Goal: Transaction & Acquisition: Register for event/course

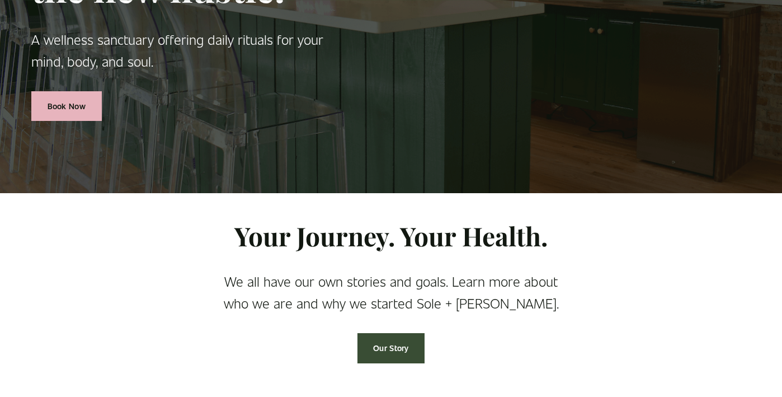
scroll to position [271, 0]
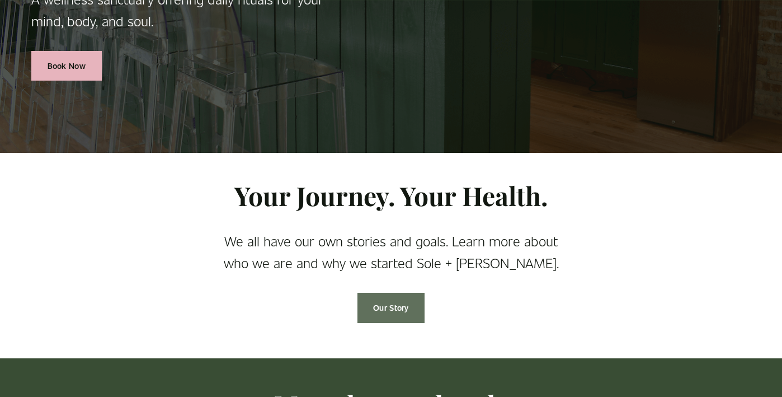
click at [396, 299] on link "Our Story" at bounding box center [392, 308] width 68 height 30
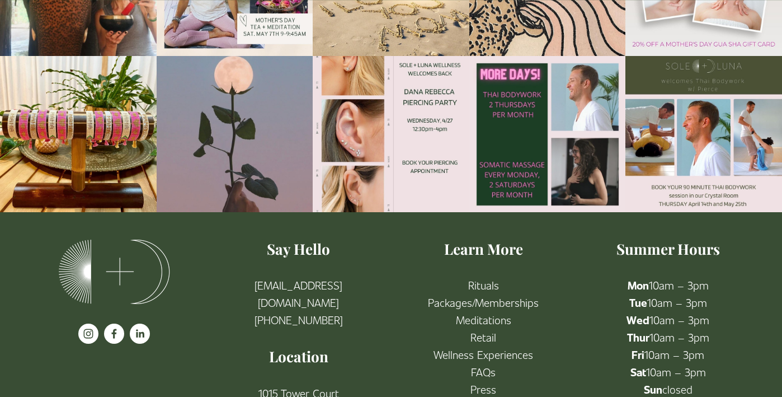
scroll to position [1867, 0]
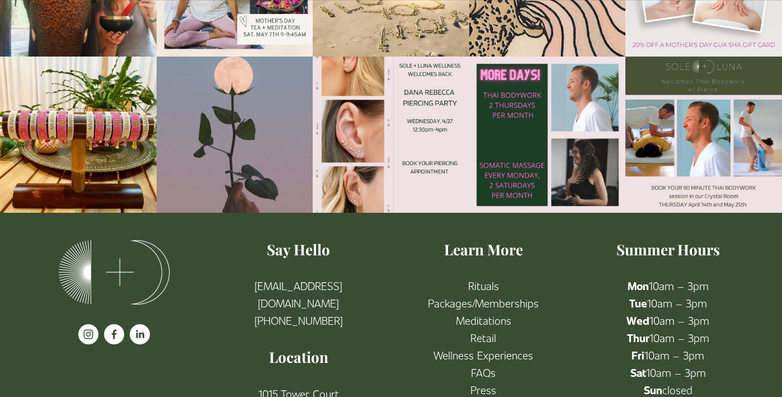
click at [500, 346] on link "Wellness Experiences" at bounding box center [484, 354] width 100 height 17
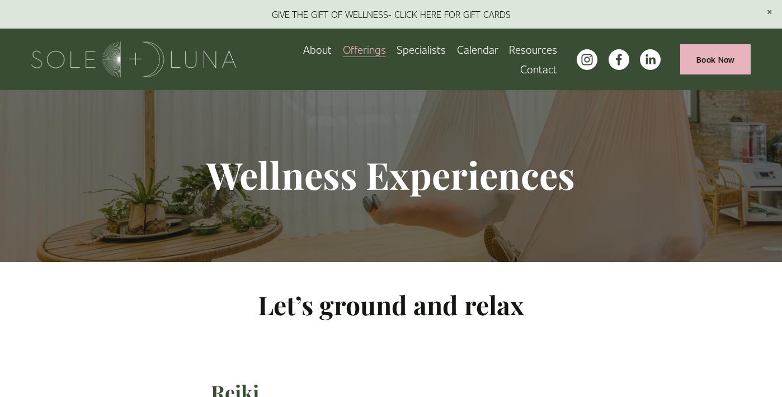
click at [192, 54] on img at bounding box center [133, 59] width 205 height 36
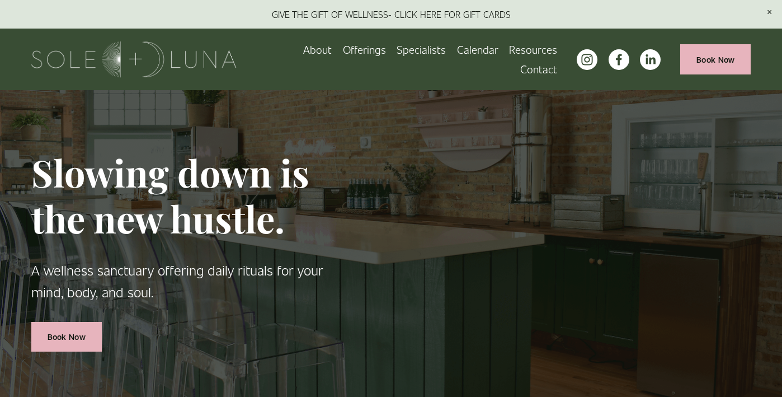
click at [303, 58] on link "About" at bounding box center [317, 50] width 29 height 20
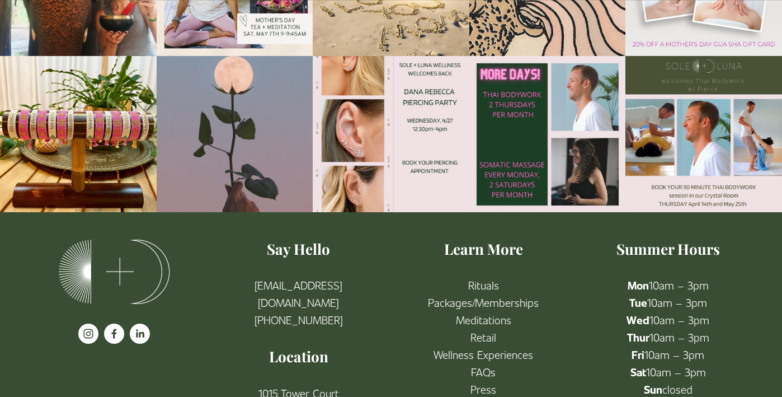
scroll to position [1867, 0]
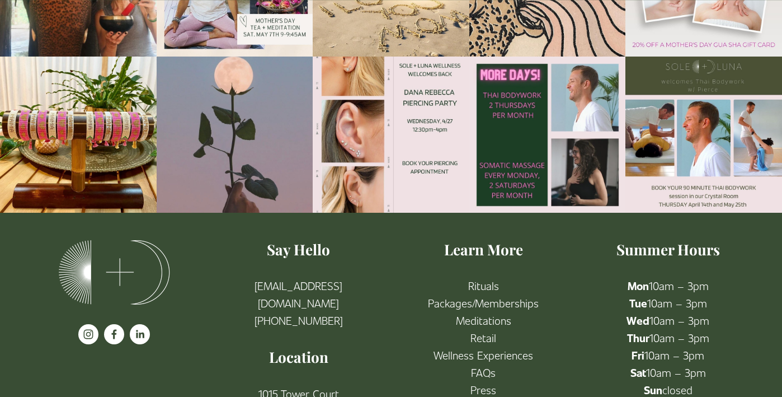
click at [492, 57] on img at bounding box center [548, 135] width 157 height 157
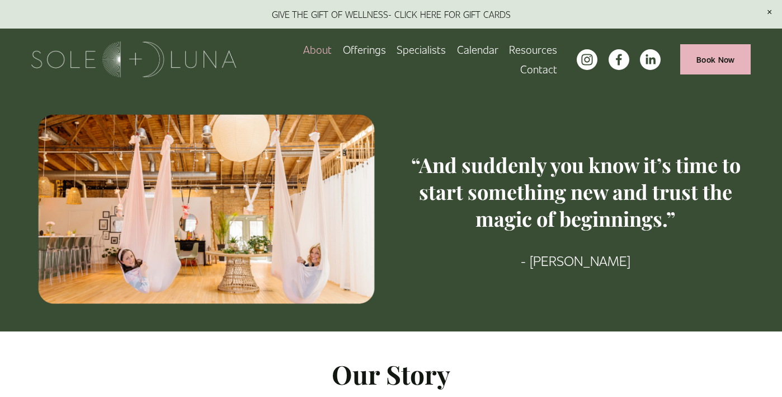
scroll to position [0, 0]
click at [457, 58] on link "Calendar" at bounding box center [477, 50] width 41 height 20
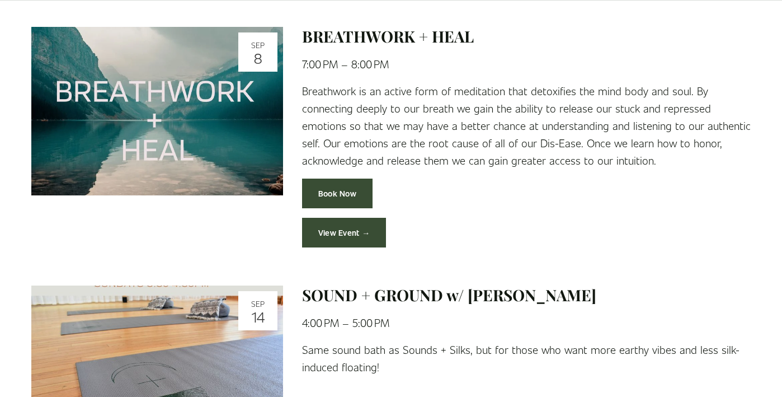
scroll to position [749, 0]
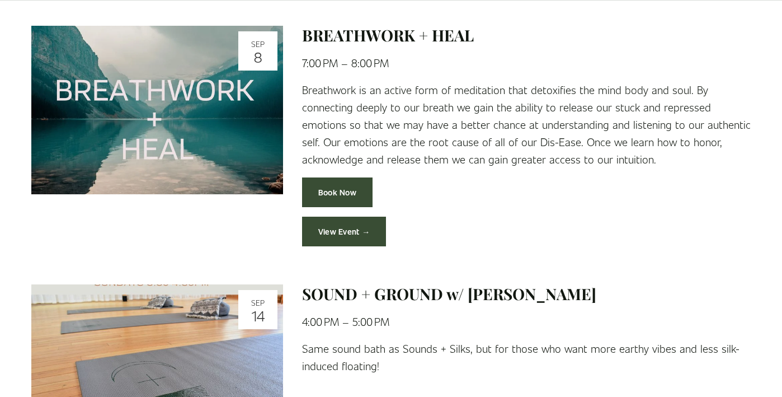
click at [343, 226] on link "View Event →" at bounding box center [344, 232] width 84 height 30
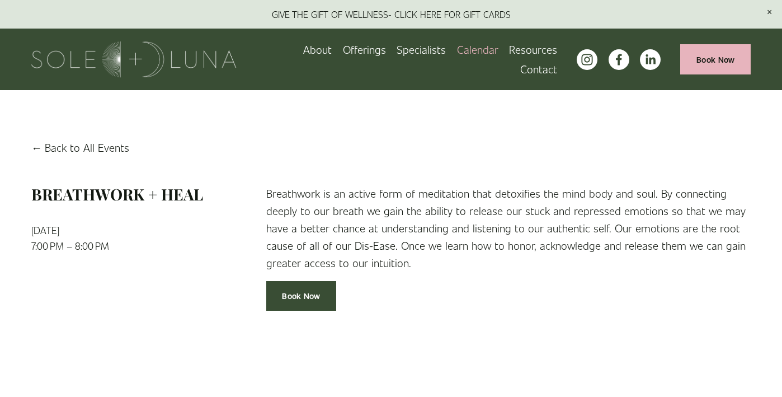
click at [86, 151] on link "Back to All Events" at bounding box center [80, 147] width 98 height 17
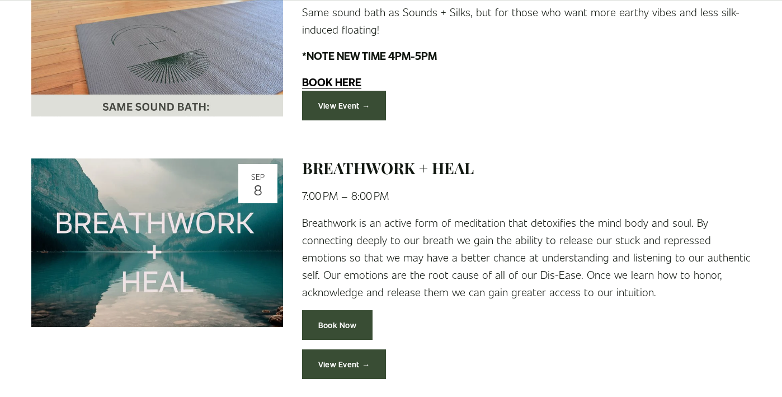
scroll to position [617, 0]
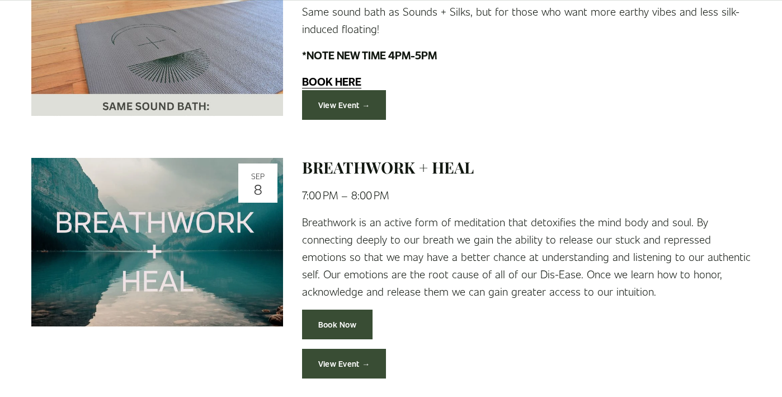
click at [328, 350] on link "View Event →" at bounding box center [344, 364] width 84 height 30
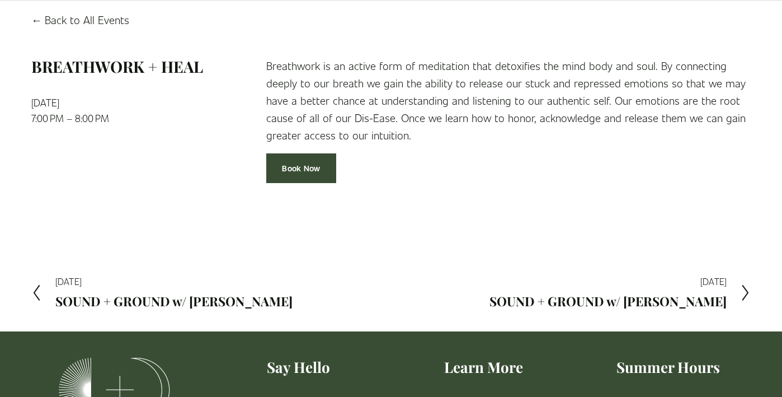
scroll to position [129, 0]
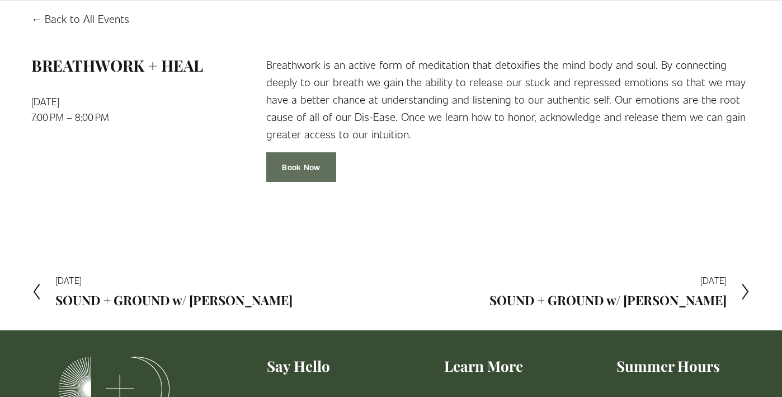
click at [313, 156] on link "Book Now" at bounding box center [301, 167] width 71 height 30
